Goal: Transaction & Acquisition: Purchase product/service

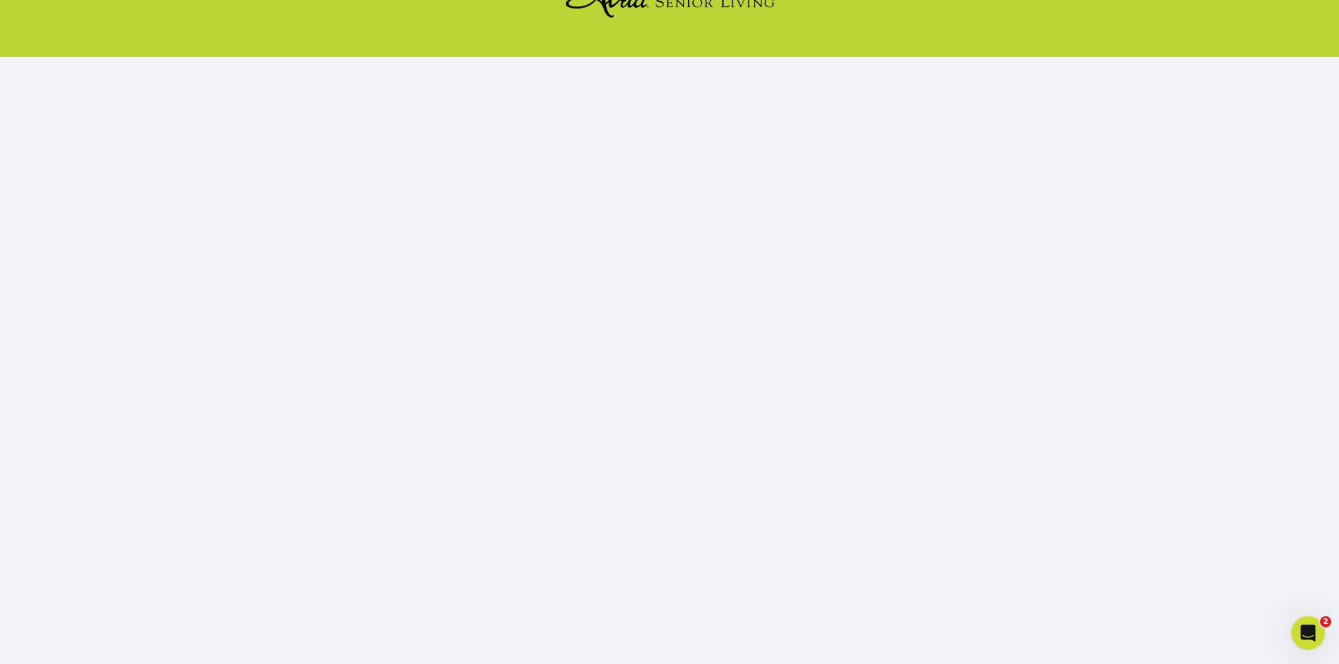
scroll to position [129, 0]
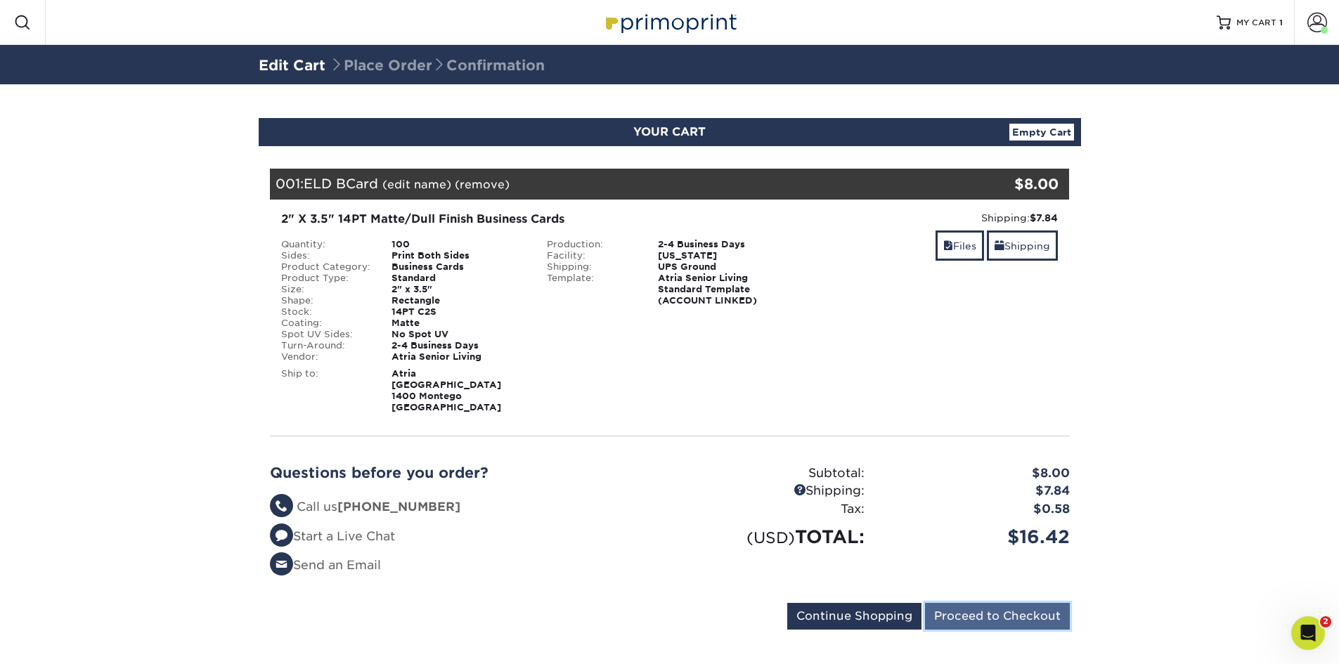
click at [962, 605] on input "Proceed to Checkout" at bounding box center [997, 616] width 145 height 27
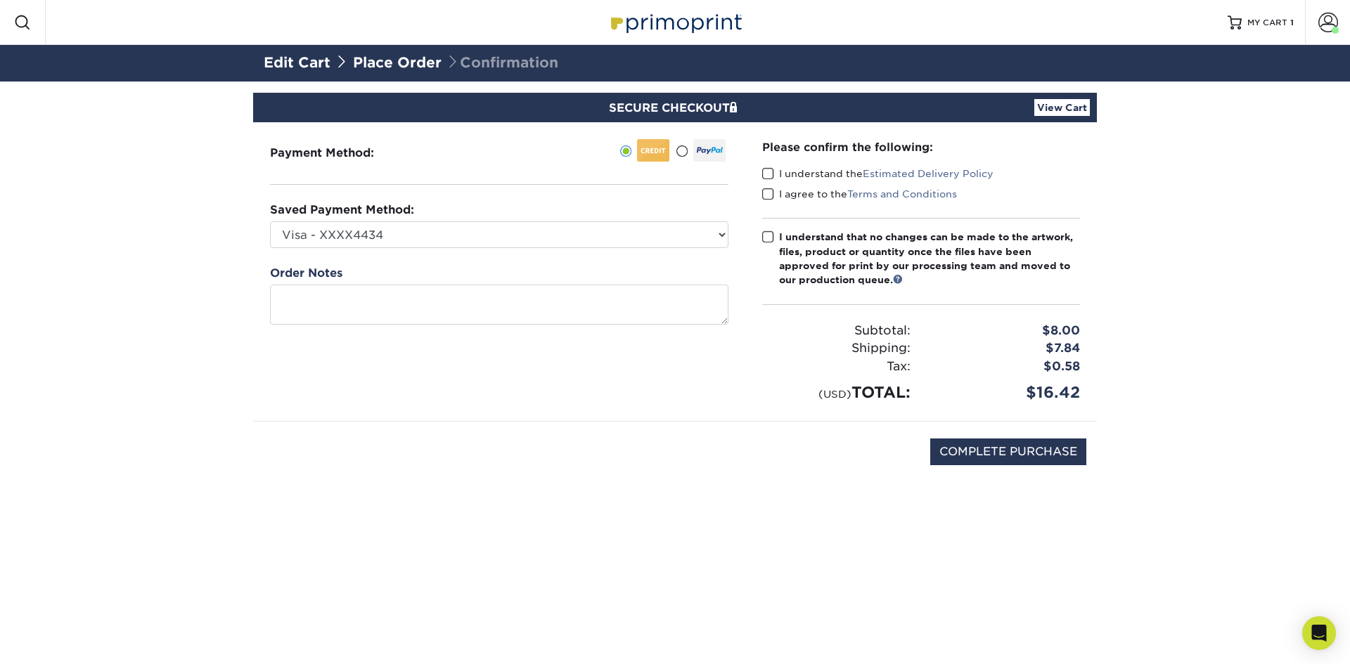
click at [761, 179] on div "Please confirm the following: I understand the Estimated Delivery Policy I agre…" at bounding box center [920, 271] width 351 height 299
click at [768, 176] on span at bounding box center [768, 173] width 12 height 13
click at [0, 0] on input "I understand the Estimated Delivery Policy" at bounding box center [0, 0] width 0 height 0
click at [768, 197] on span at bounding box center [768, 194] width 12 height 13
click at [0, 0] on input "I agree to the Terms and Conditions" at bounding box center [0, 0] width 0 height 0
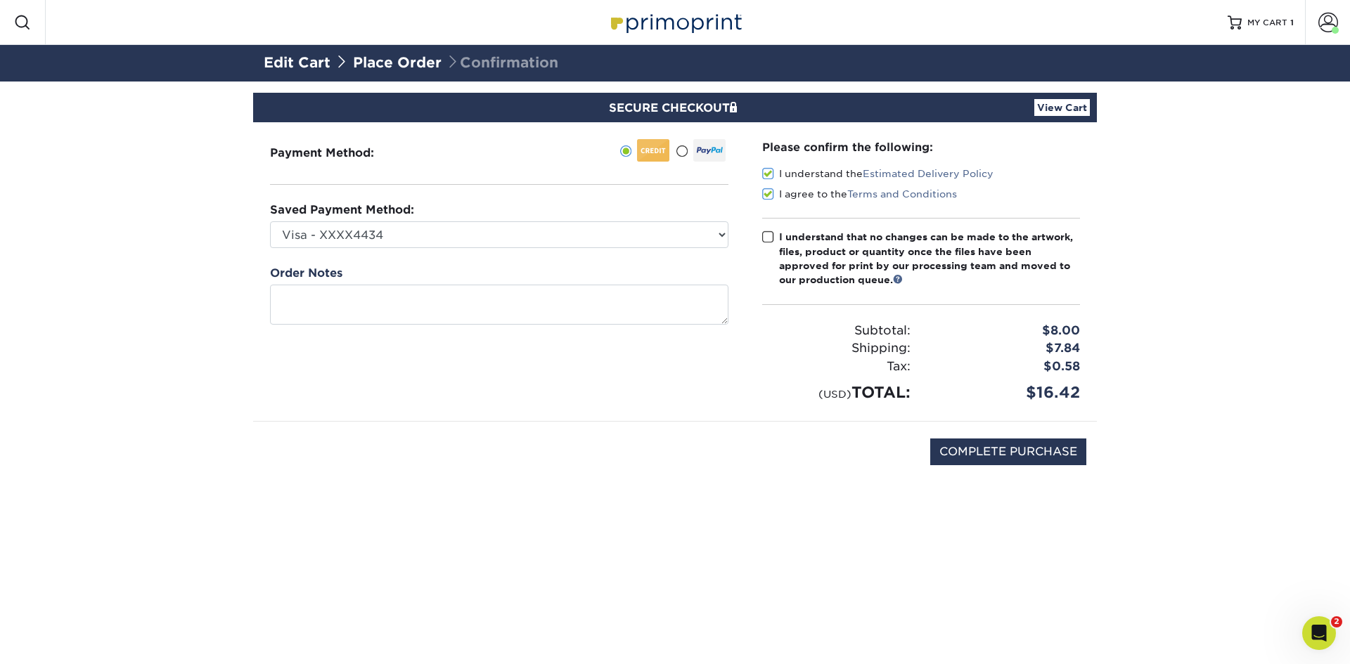
click at [769, 235] on span at bounding box center [768, 237] width 12 height 13
click at [0, 0] on input "I understand that no changes can be made to the artwork, files, product or quan…" at bounding box center [0, 0] width 0 height 0
click at [1017, 458] on input "COMPLETE PURCHASE" at bounding box center [1008, 452] width 156 height 27
type input "PROCESSING, PLEASE WAIT..."
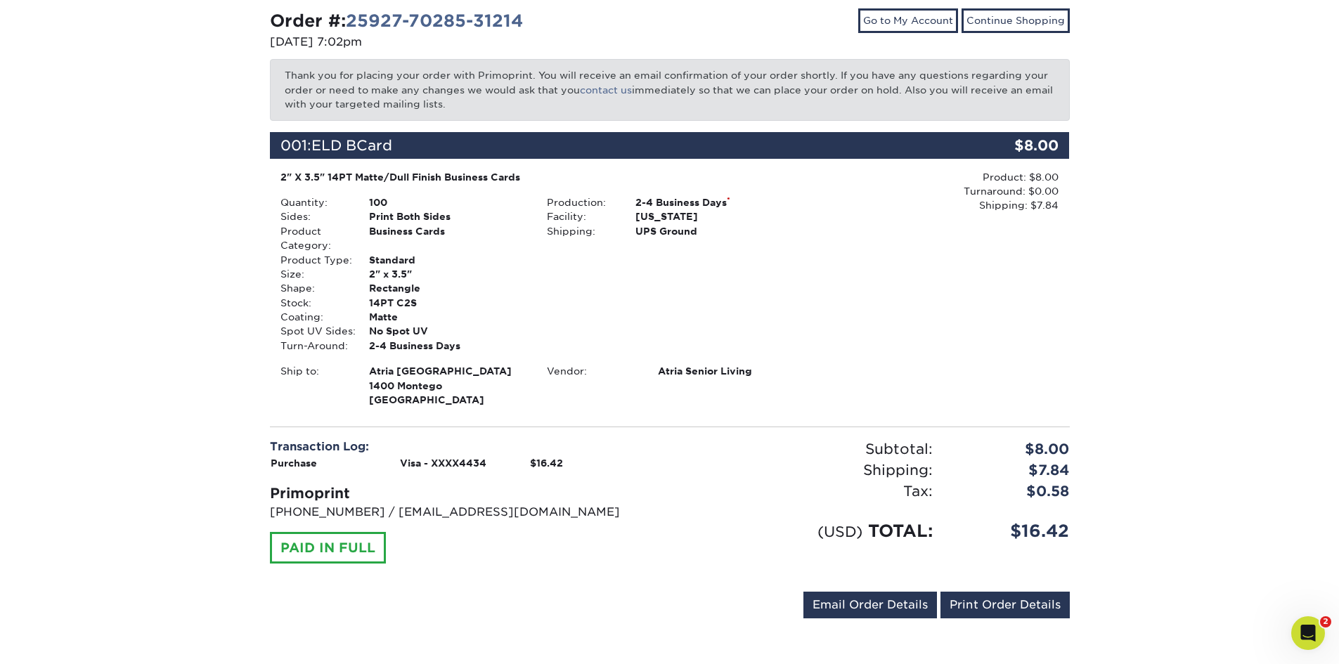
scroll to position [154, 0]
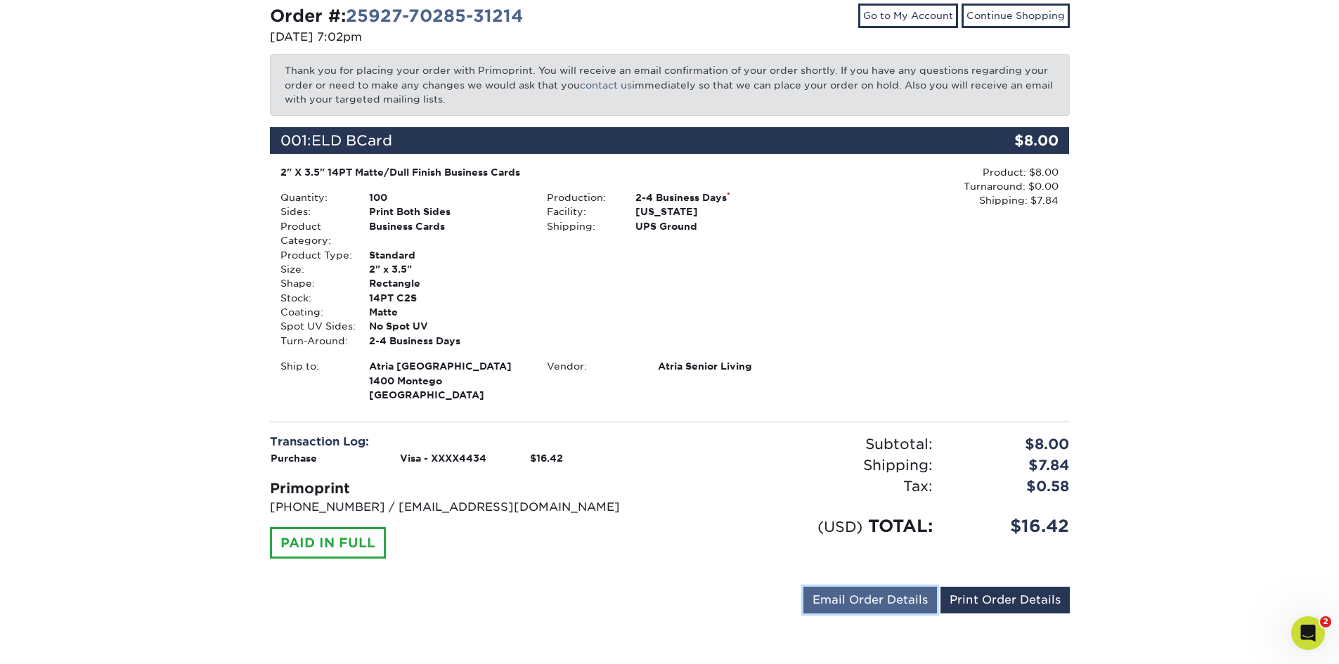
click at [836, 597] on link "Email Order Details" at bounding box center [870, 600] width 134 height 27
click at [924, 605] on button "Send" at bounding box center [917, 600] width 39 height 25
click at [1007, 605] on link "Print Order Details" at bounding box center [1005, 600] width 129 height 27
click at [970, 607] on link "Print Order Details" at bounding box center [1005, 600] width 129 height 27
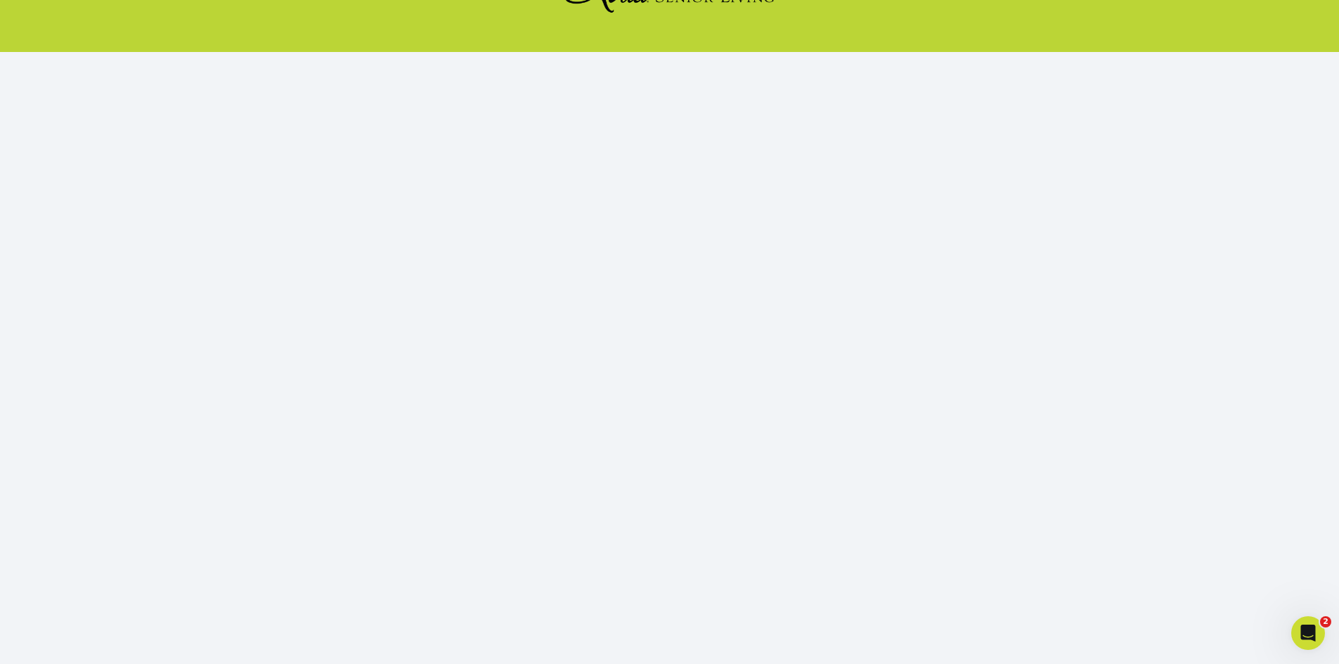
scroll to position [129, 0]
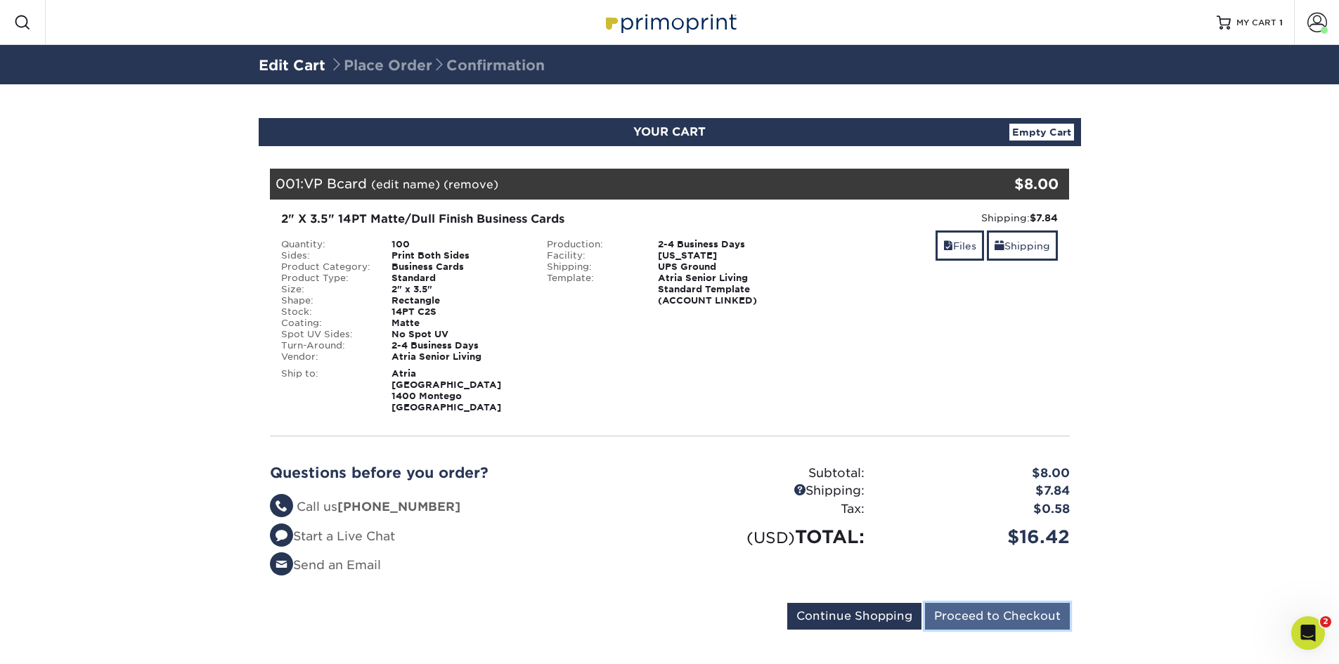
click at [1000, 608] on input "Proceed to Checkout" at bounding box center [997, 616] width 145 height 27
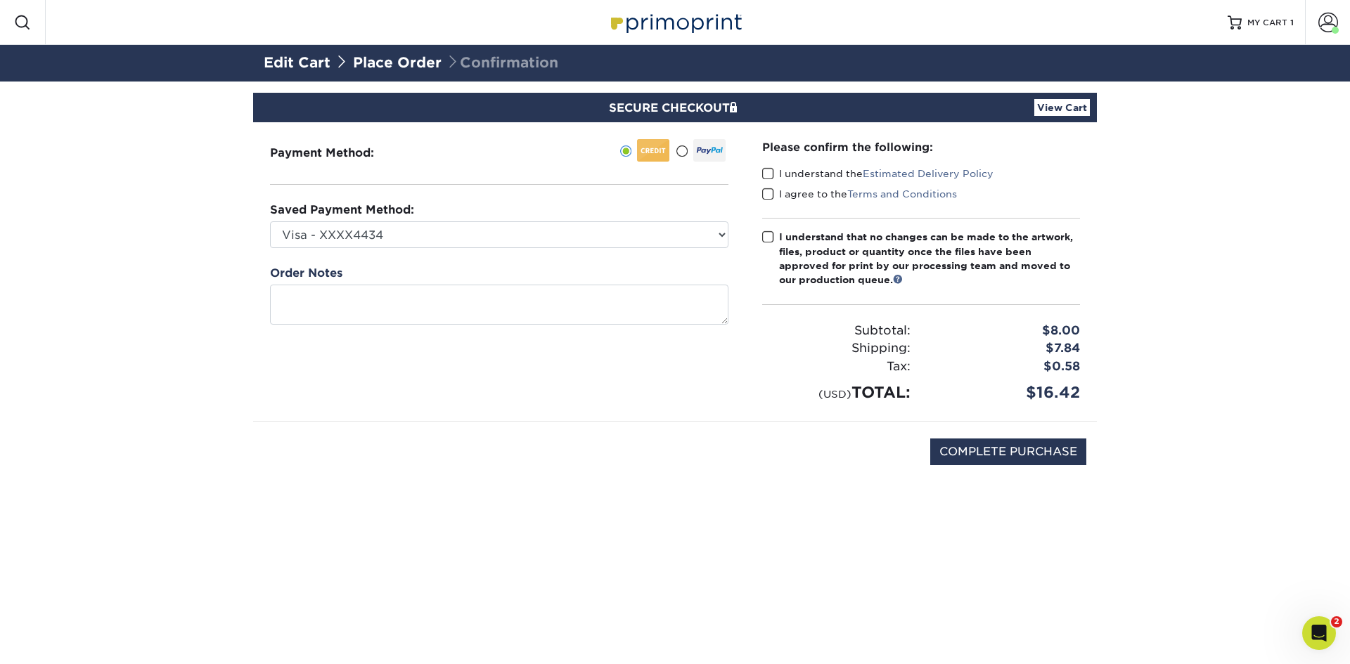
click at [770, 171] on span at bounding box center [768, 173] width 12 height 13
click at [0, 0] on input "I understand the Estimated Delivery Policy" at bounding box center [0, 0] width 0 height 0
click at [770, 186] on div "I understand the Estimated Delivery Policy" at bounding box center [921, 177] width 318 height 20
click at [763, 198] on span at bounding box center [768, 194] width 12 height 13
click at [0, 0] on input "I agree to the Terms and Conditions" at bounding box center [0, 0] width 0 height 0
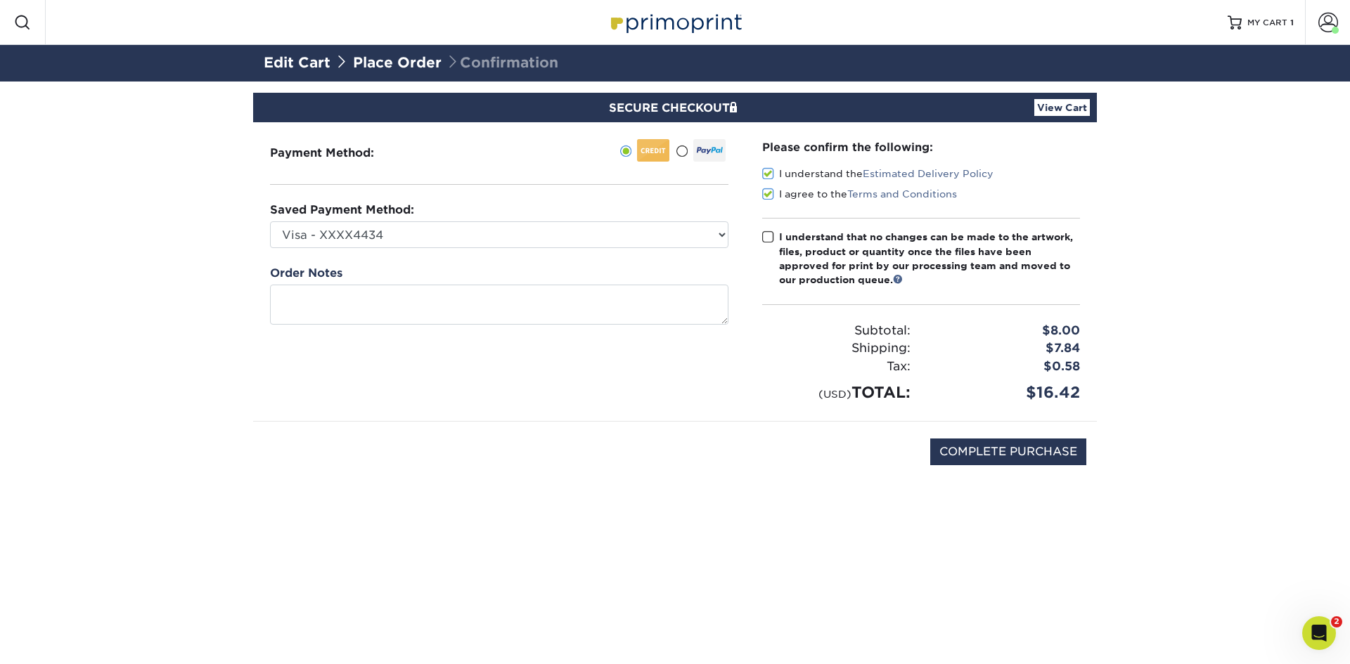
click at [768, 235] on span at bounding box center [768, 237] width 12 height 13
click at [0, 0] on input "I understand that no changes can be made to the artwork, files, product or quan…" at bounding box center [0, 0] width 0 height 0
click at [1029, 450] on input "COMPLETE PURCHASE" at bounding box center [1008, 452] width 156 height 27
type input "PROCESSING, PLEASE WAIT..."
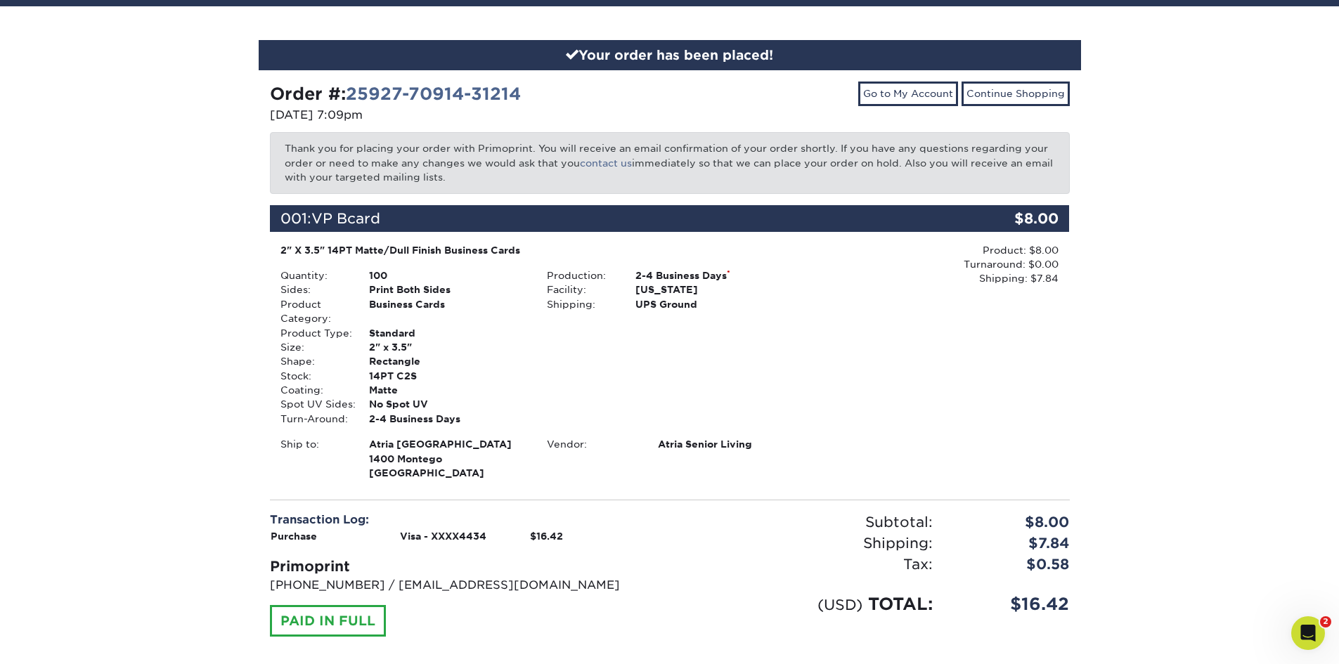
scroll to position [154, 0]
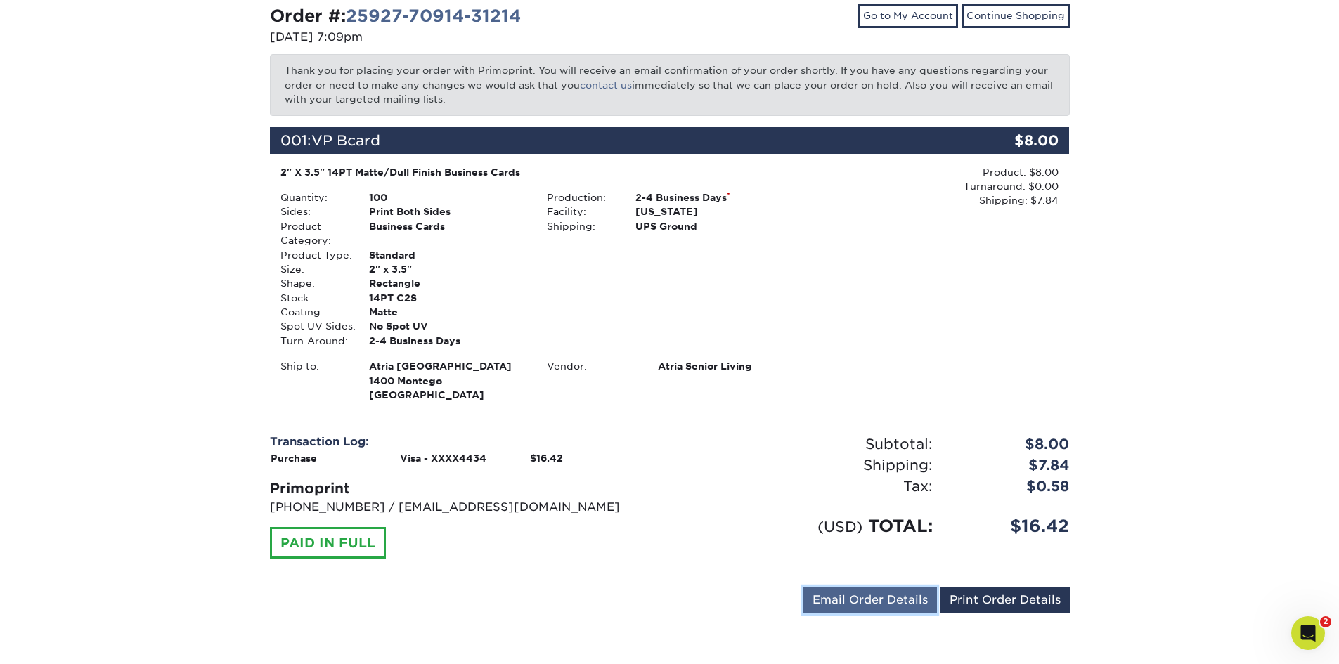
click at [851, 600] on link "Email Order Details" at bounding box center [870, 600] width 134 height 27
click at [929, 603] on button "Send" at bounding box center [917, 600] width 39 height 25
click at [983, 603] on link "Print Order Details" at bounding box center [1005, 600] width 129 height 27
